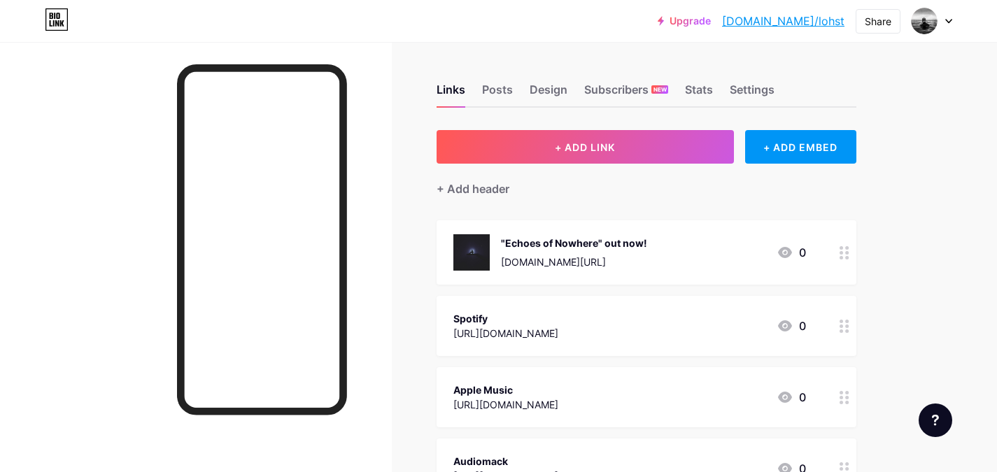
click at [949, 24] on div at bounding box center [932, 20] width 41 height 25
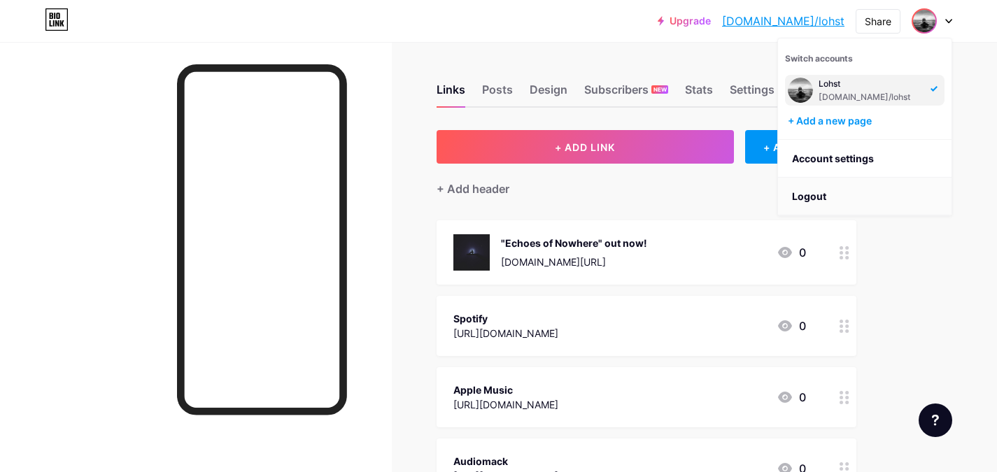
click at [828, 199] on li "Logout" at bounding box center [865, 197] width 174 height 38
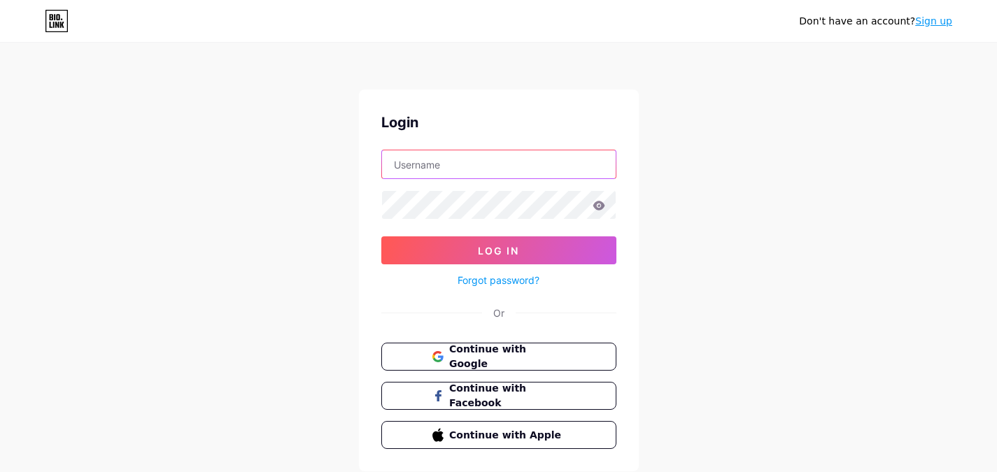
click at [486, 168] on input "text" at bounding box center [499, 164] width 234 height 28
type input "[EMAIL_ADDRESS][DOMAIN_NAME]"
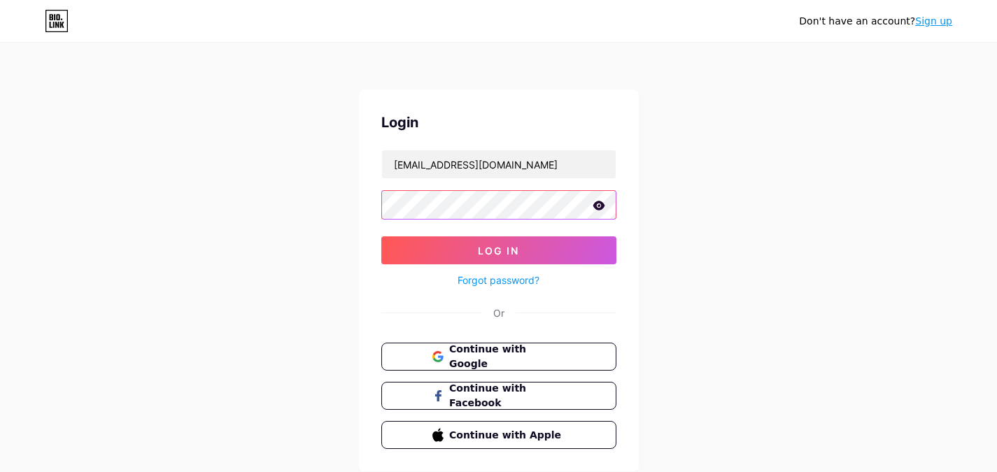
click at [381, 236] on button "Log In" at bounding box center [498, 250] width 235 height 28
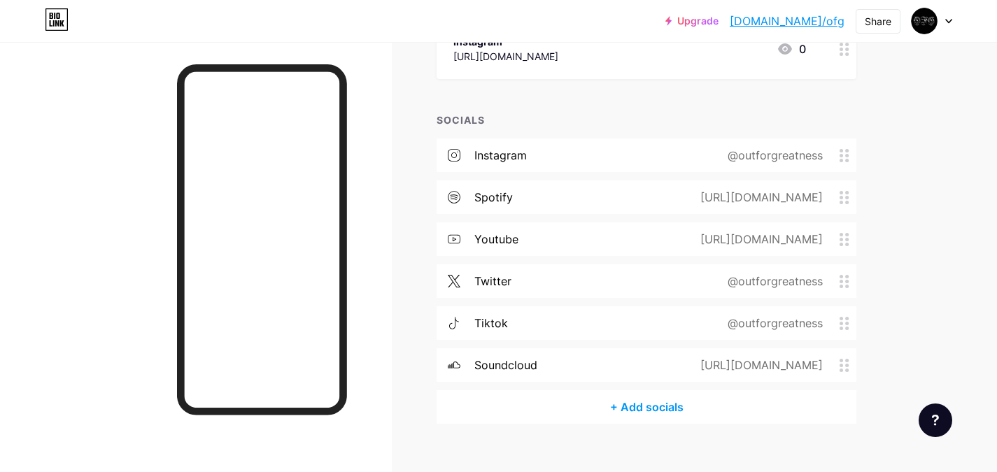
scroll to position [957, 0]
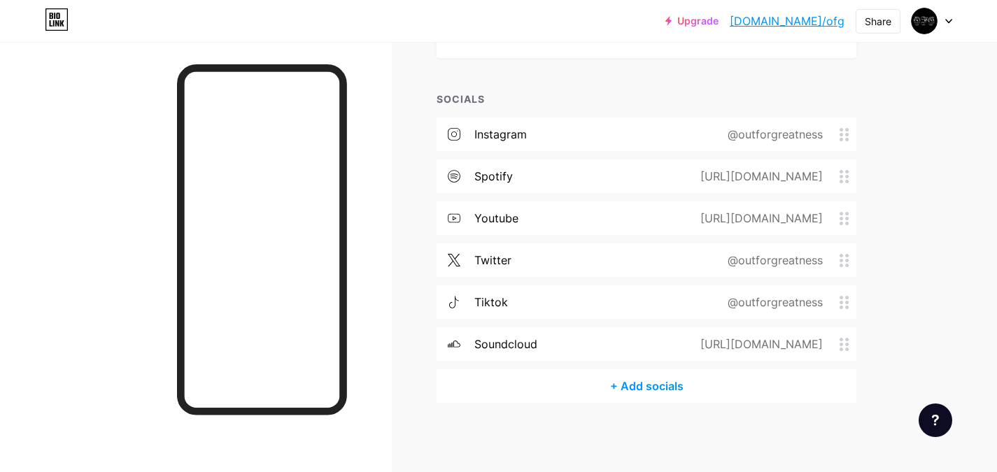
click at [798, 132] on div "@outforgreatness" at bounding box center [772, 134] width 134 height 17
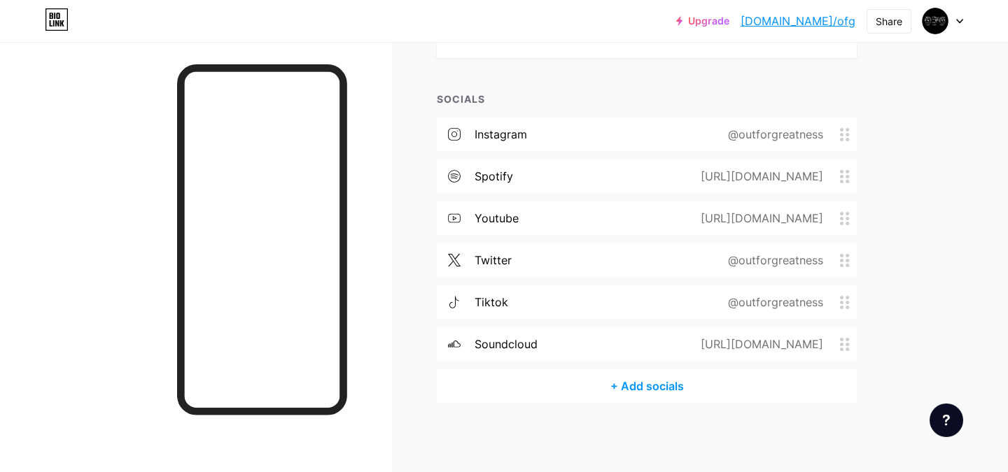
click at [627, 165] on icon at bounding box center [631, 163] width 11 height 11
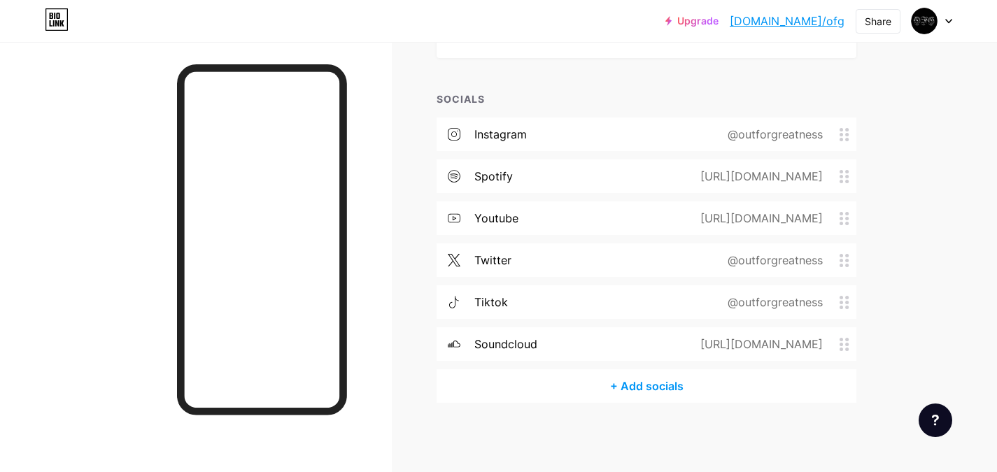
click at [744, 258] on div "@outforgreatness" at bounding box center [772, 260] width 134 height 17
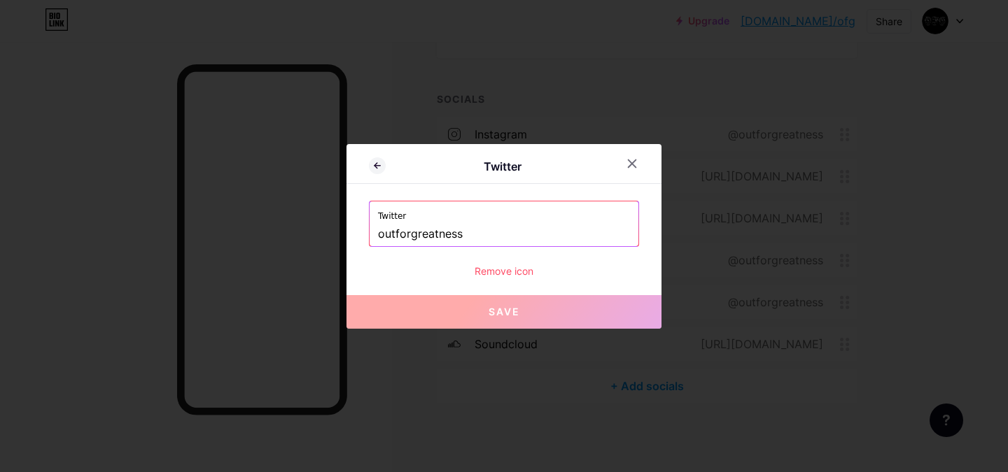
drag, startPoint x: 474, startPoint y: 234, endPoint x: 254, endPoint y: 233, distance: 219.7
click at [254, 233] on div "Twitter Twitter outforgreatness Remove icon Save" at bounding box center [504, 236] width 1008 height 472
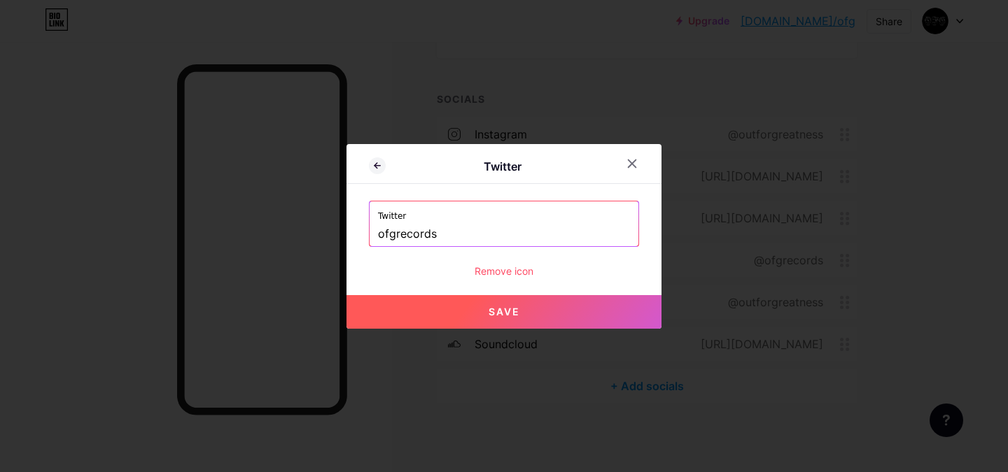
click at [473, 307] on button "Save" at bounding box center [503, 312] width 315 height 34
type input "[URL][DOMAIN_NAME]"
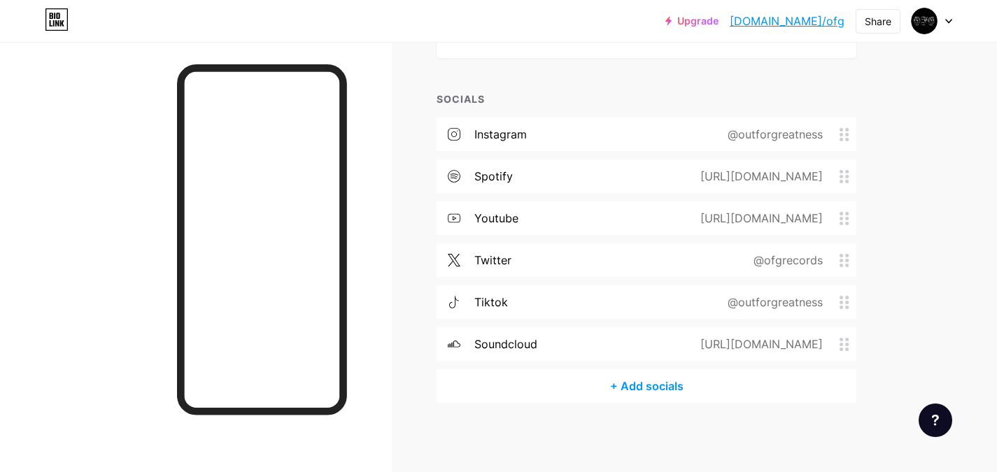
click at [784, 303] on div "@outforgreatness" at bounding box center [772, 302] width 134 height 17
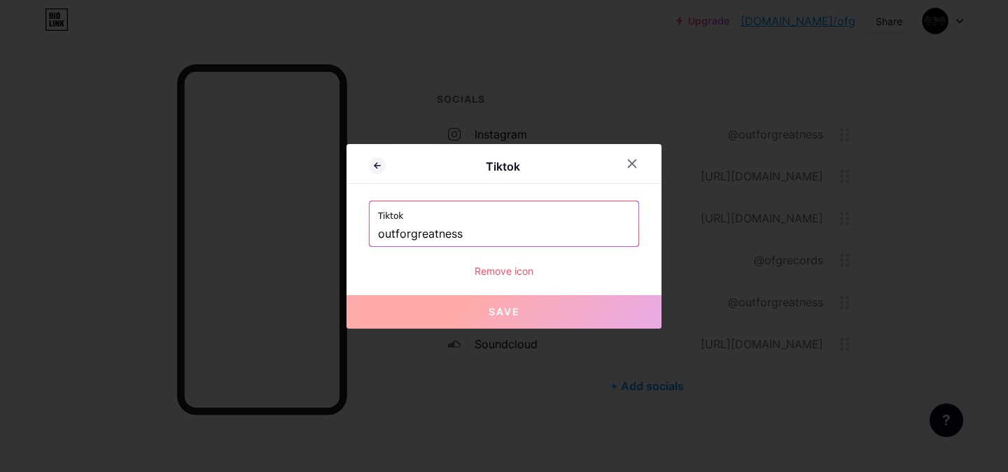
click at [498, 233] on input "outforgreatness" at bounding box center [504, 235] width 252 height 24
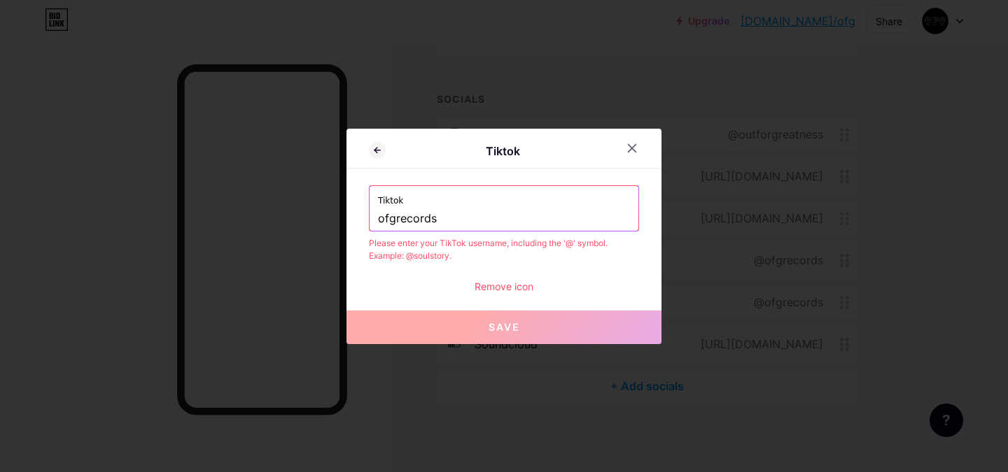
click at [378, 211] on input "ofgrecords" at bounding box center [504, 219] width 252 height 24
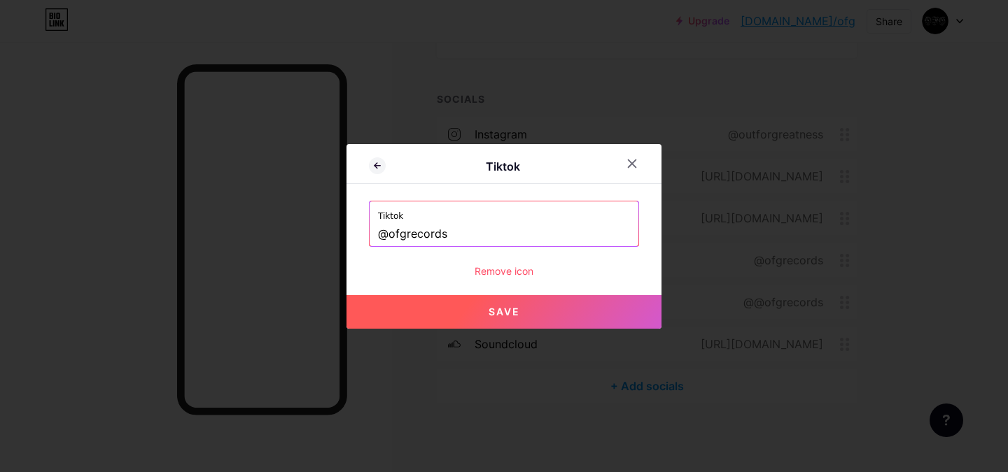
click at [520, 317] on button "Save" at bounding box center [503, 312] width 315 height 34
type input "[URL][DOMAIN_NAME]"
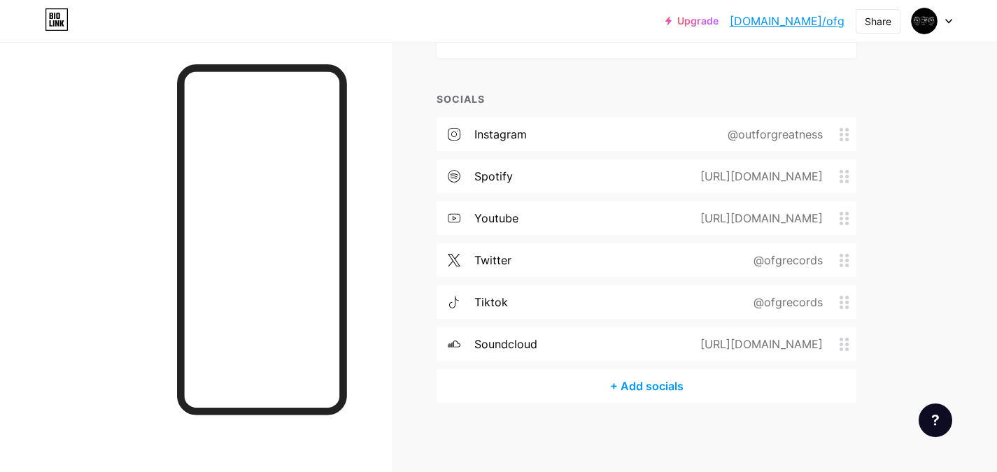
click at [774, 341] on div "[URL][DOMAIN_NAME]" at bounding box center [759, 344] width 162 height 17
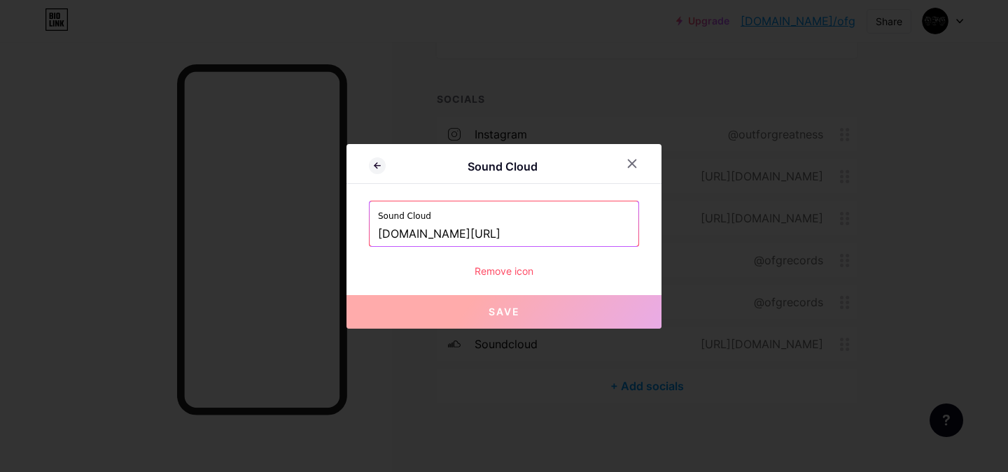
drag, startPoint x: 556, startPoint y: 233, endPoint x: 463, endPoint y: 232, distance: 92.4
click at [463, 232] on input "[DOMAIN_NAME][URL]" at bounding box center [504, 235] width 252 height 24
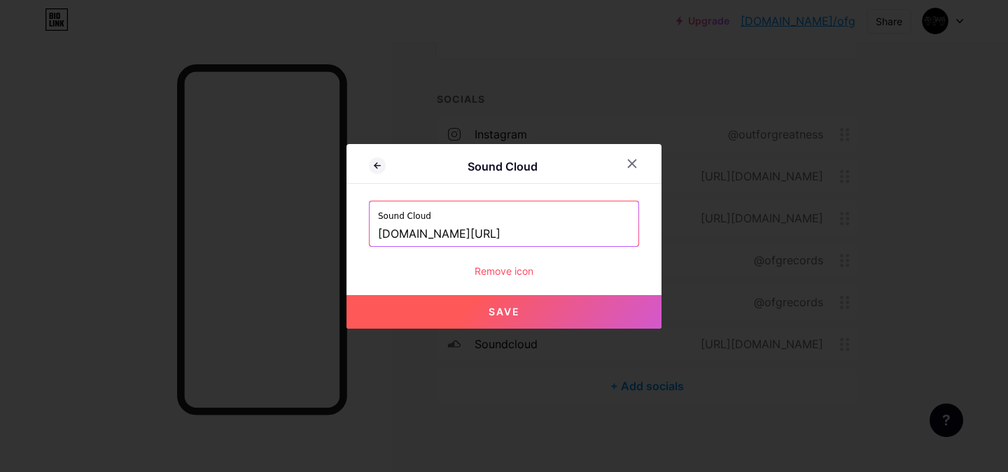
click at [520, 307] on button "Save" at bounding box center [503, 312] width 315 height 34
type input "[URL][DOMAIN_NAME]"
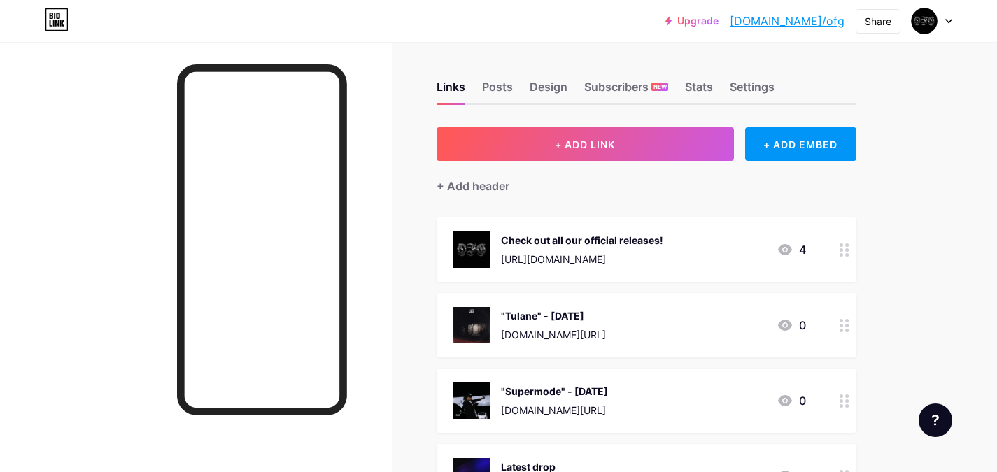
scroll to position [0, 0]
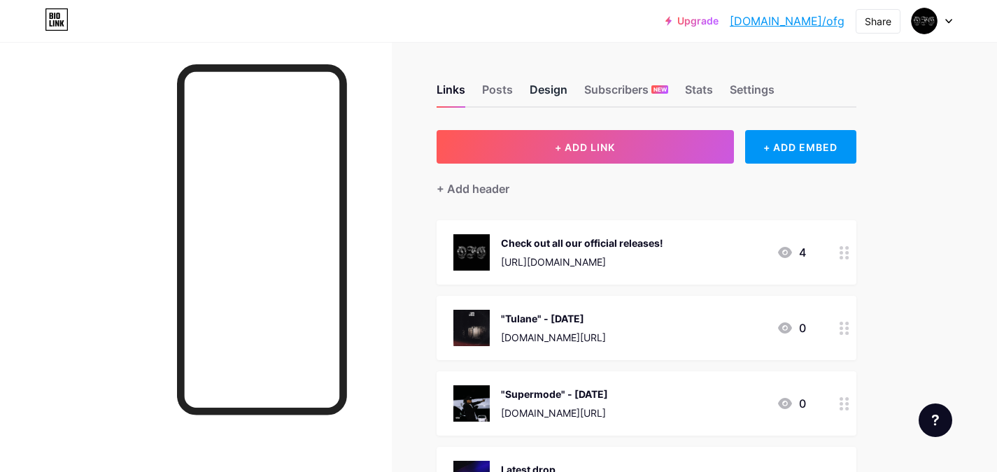
click at [544, 83] on div "Design" at bounding box center [549, 93] width 38 height 25
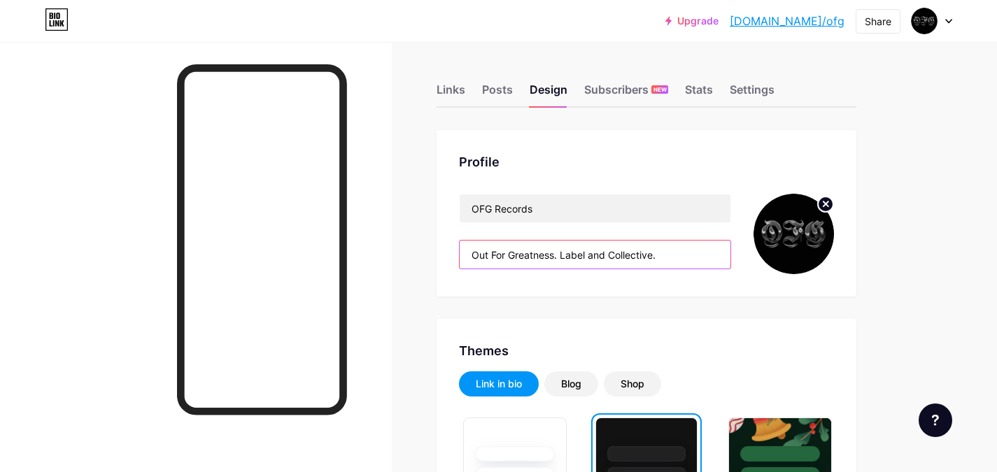
click at [474, 257] on input "Out For Greatness. Label and Collective." at bounding box center [595, 255] width 271 height 28
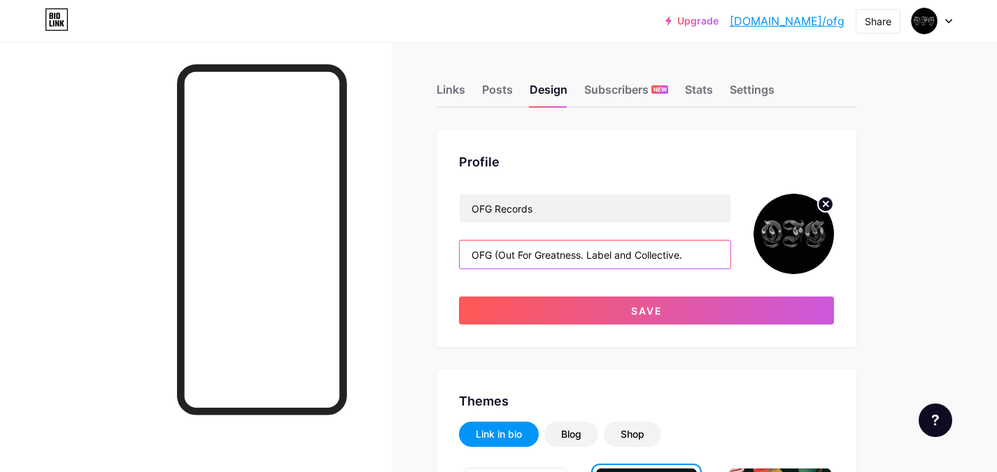
click at [584, 250] on input "OFG (Out For Greatness. Label and Collective." at bounding box center [595, 255] width 271 height 28
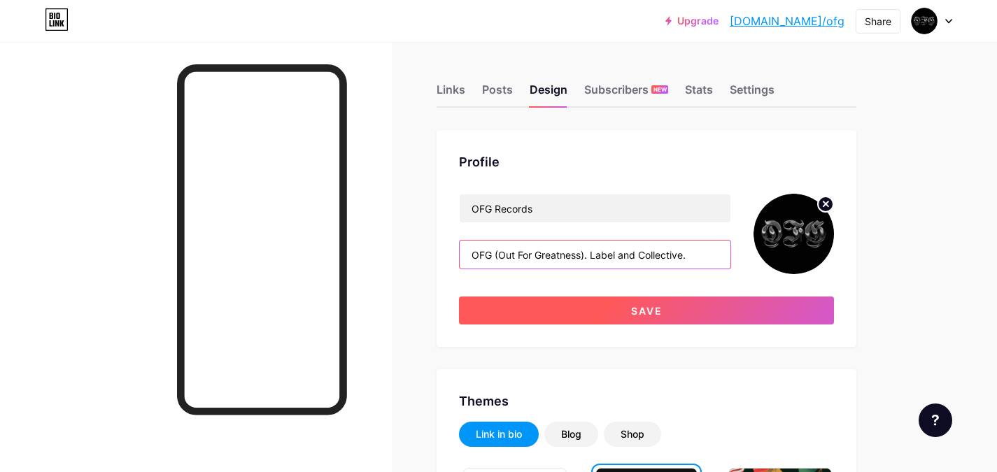
type input "OFG (Out For Greatness). Label and Collective."
click at [689, 306] on button "Save" at bounding box center [646, 311] width 375 height 28
